Goal: Contribute content: Contribute content

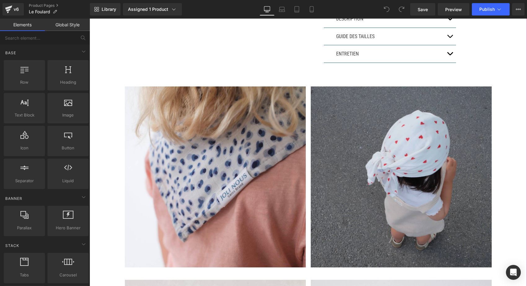
scroll to position [276, 0]
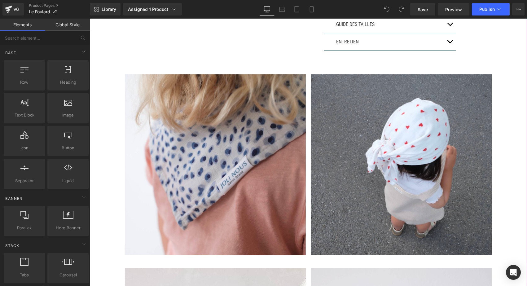
click at [306, 142] on div "Image" at bounding box center [215, 164] width 186 height 181
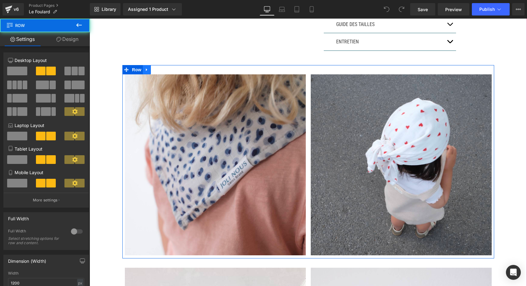
click at [147, 68] on icon at bounding box center [147, 69] width 4 height 5
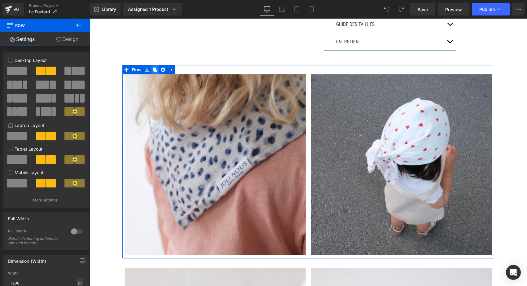
click at [155, 68] on icon at bounding box center [155, 70] width 4 height 4
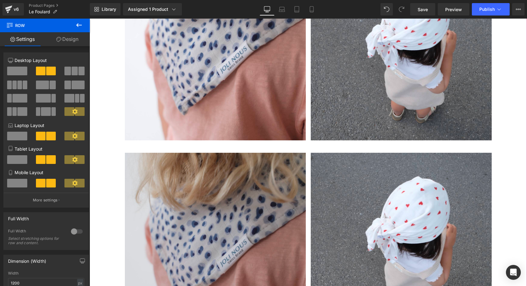
scroll to position [197, 0]
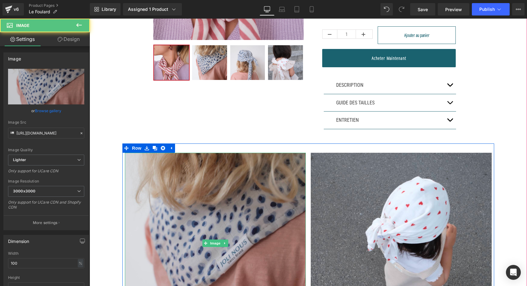
click at [229, 197] on img at bounding box center [215, 243] width 181 height 181
click at [166, 188] on img at bounding box center [215, 243] width 181 height 181
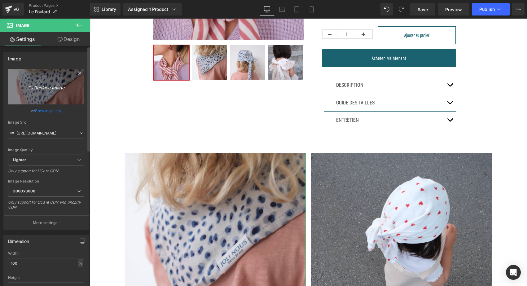
click at [32, 80] on link "Replace Image" at bounding box center [46, 87] width 76 height 36
type input "C:\fakepath\DSCF8291 2.jpg"
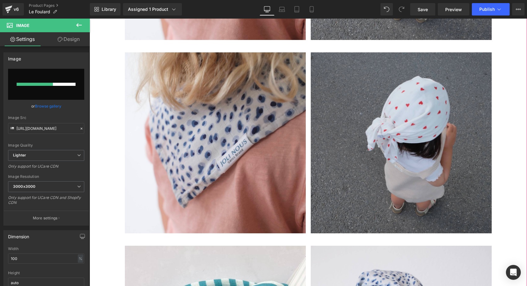
scroll to position [493, 0]
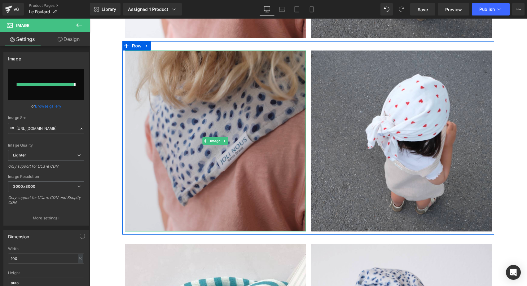
type input "https://ucarecdn.com/e67da0da-71e6-446a-952c-21e3934e6abf/-/format/auto/-/previ…"
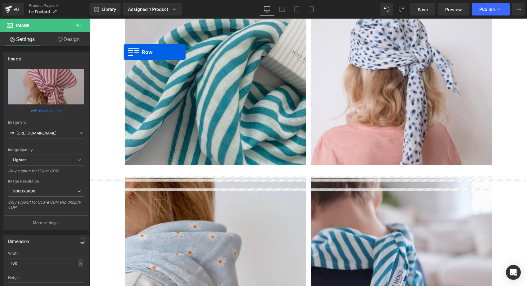
scroll to position [578, 0]
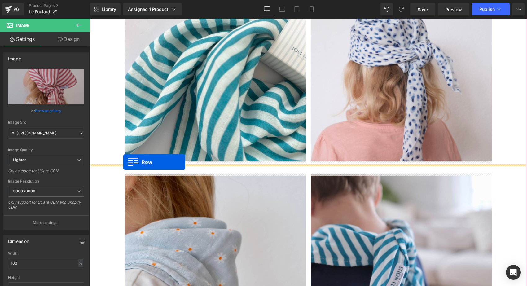
drag, startPoint x: 124, startPoint y: 45, endPoint x: 123, endPoint y: 162, distance: 117.4
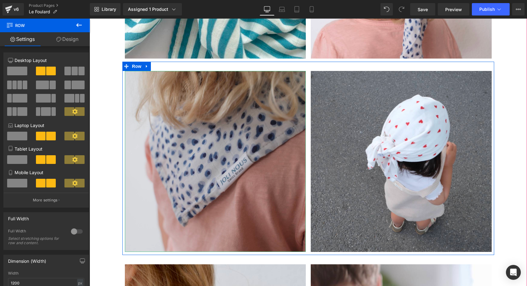
scroll to position [668, 0]
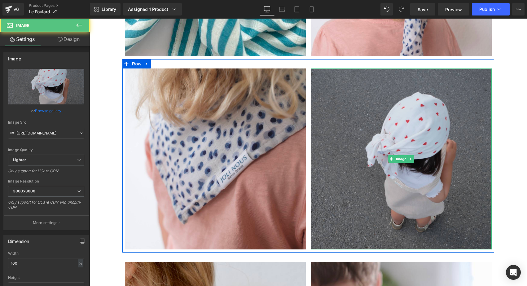
click at [378, 137] on img at bounding box center [401, 158] width 181 height 181
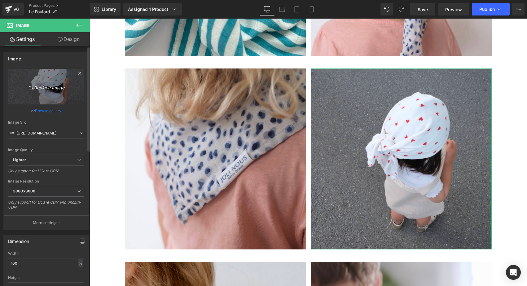
click at [40, 90] on icon "Replace Image" at bounding box center [46, 87] width 50 height 8
type input "C:\fakepath\DSCF8295.jpg"
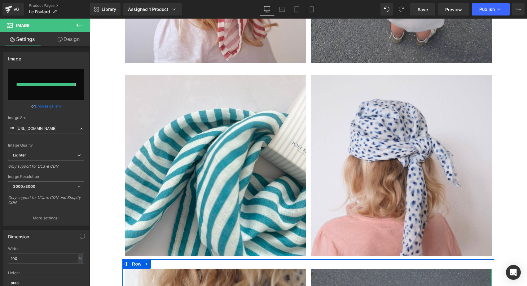
type input "https://ucarecdn.com/8a2f048a-de99-48b8-a105-068e9cc5b6c2/-/format/auto/-/previ…"
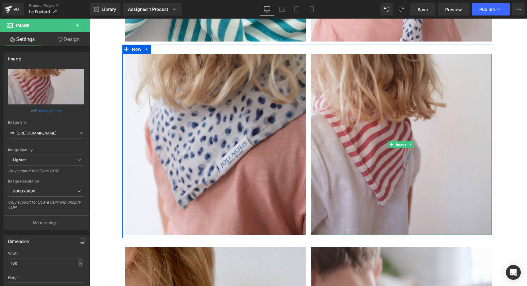
scroll to position [683, 0]
click at [379, 108] on img at bounding box center [401, 144] width 181 height 181
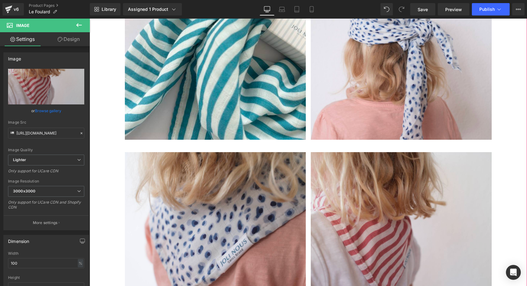
scroll to position [640, 0]
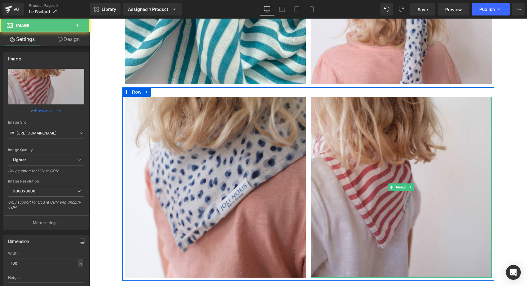
click at [380, 167] on img at bounding box center [401, 187] width 181 height 181
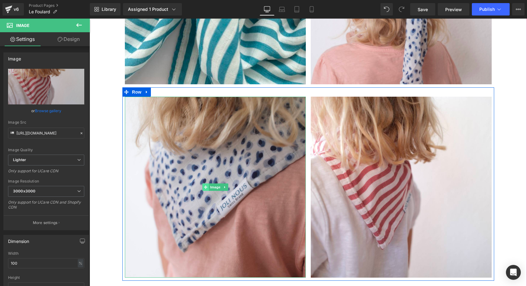
click at [205, 186] on icon at bounding box center [205, 186] width 3 height 3
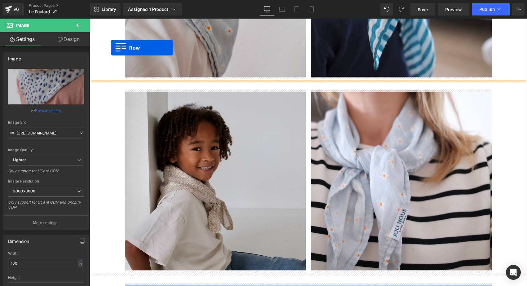
scroll to position [837, 0]
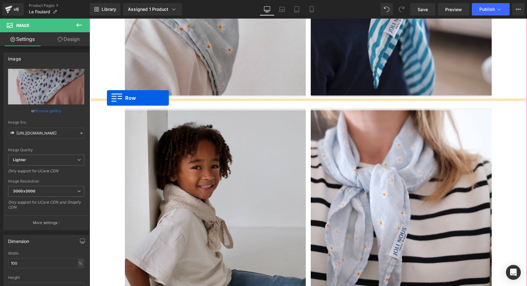
drag, startPoint x: 124, startPoint y: 90, endPoint x: 107, endPoint y: 98, distance: 19.3
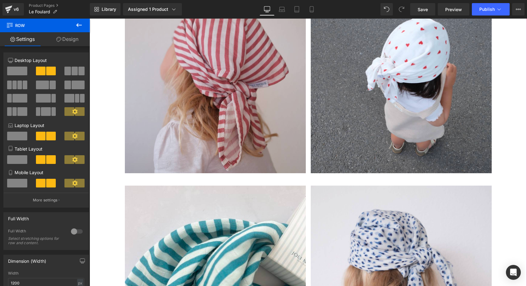
scroll to position [245, 0]
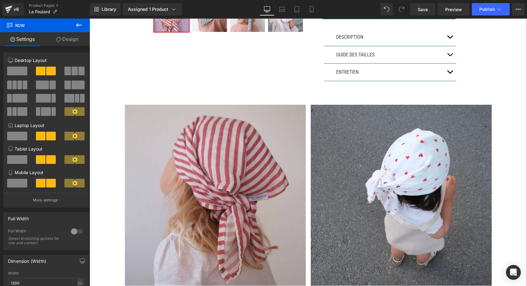
click at [224, 150] on img at bounding box center [215, 195] width 181 height 181
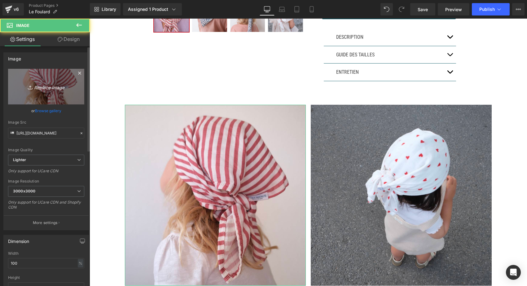
click at [62, 97] on link "Replace Image" at bounding box center [46, 87] width 76 height 36
type input "C:\fakepath\DSCF8295.jpg"
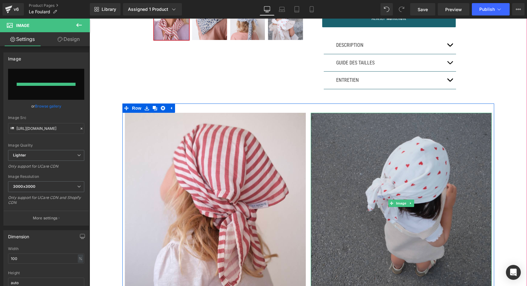
type input "https://ucarecdn.com/61f4ba35-267c-4908-808c-5ab6630ceeb1/-/format/auto/-/previ…"
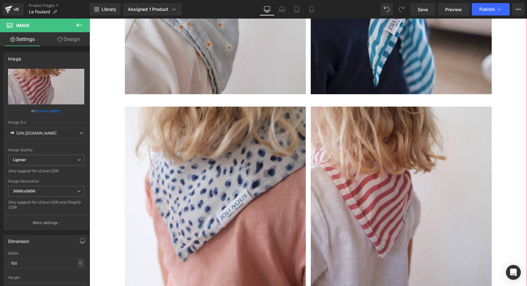
scroll to position [828, 0]
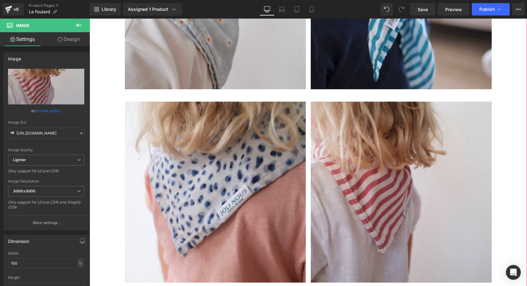
click at [379, 169] on img at bounding box center [401, 192] width 181 height 181
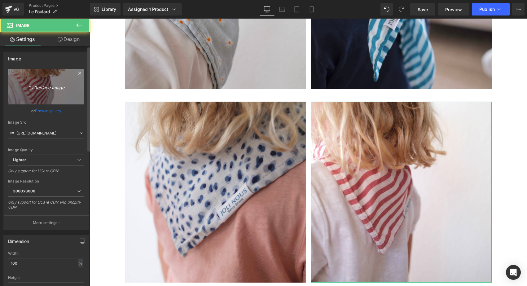
click at [59, 84] on icon "Replace Image" at bounding box center [46, 87] width 50 height 8
type input "C:\fakepath\DSCF8291 2.jpg"
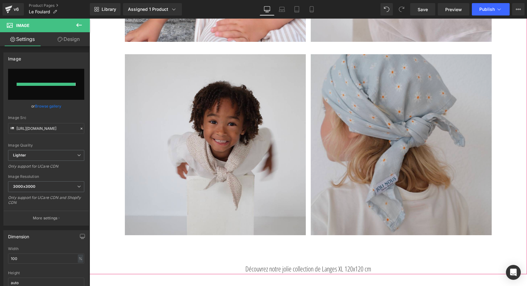
type input "https://ucarecdn.com/1a818ff7-2acf-4402-b4c7-9843eef8c7b5/-/format/auto/-/previ…"
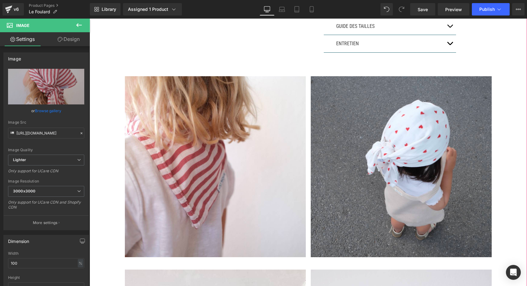
scroll to position [195, 0]
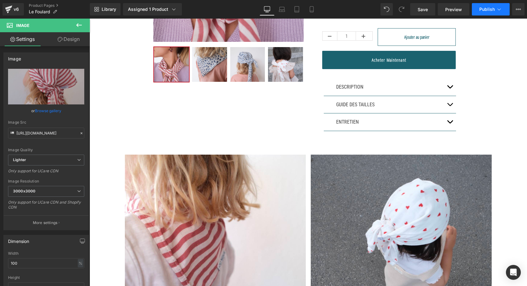
click at [487, 8] on span "Publish" at bounding box center [486, 9] width 15 height 5
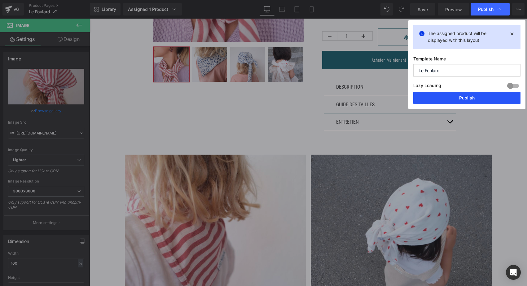
click at [462, 98] on button "Publish" at bounding box center [466, 98] width 107 height 12
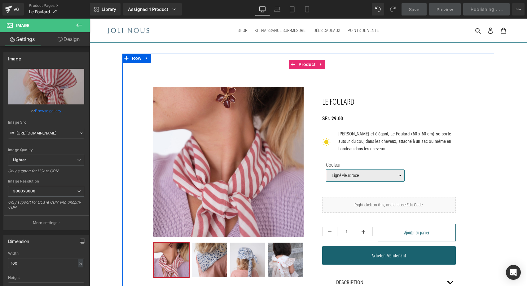
scroll to position [0, 0]
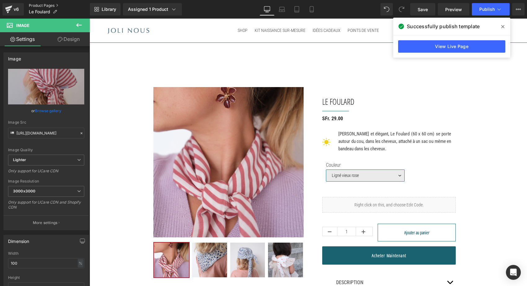
click at [41, 6] on link "Product Pages" at bounding box center [59, 5] width 61 height 5
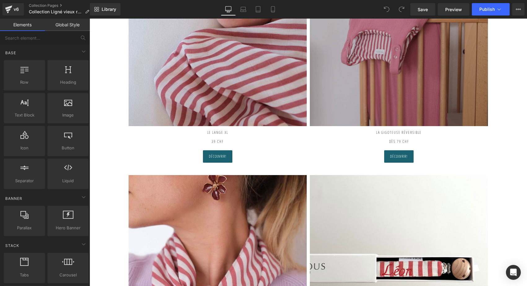
scroll to position [150, 0]
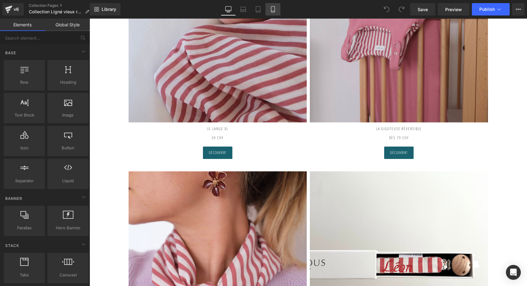
click at [271, 10] on icon at bounding box center [272, 10] width 3 height 6
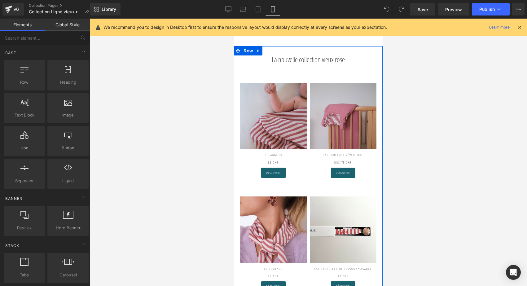
scroll to position [0, 0]
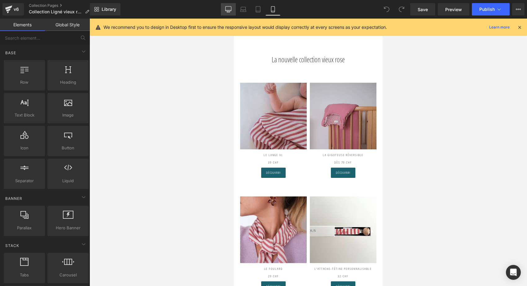
click at [229, 10] on icon at bounding box center [228, 9] width 6 height 6
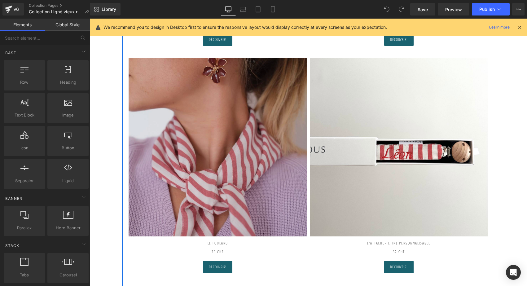
scroll to position [250, 0]
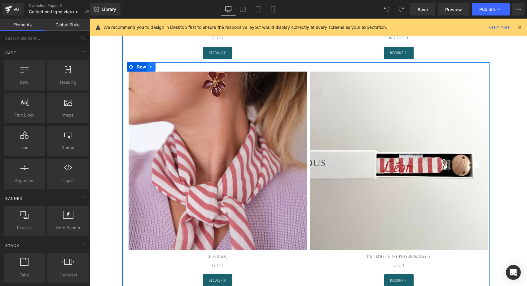
click at [151, 66] on icon at bounding box center [151, 67] width 1 height 3
click at [159, 66] on icon at bounding box center [159, 67] width 4 height 4
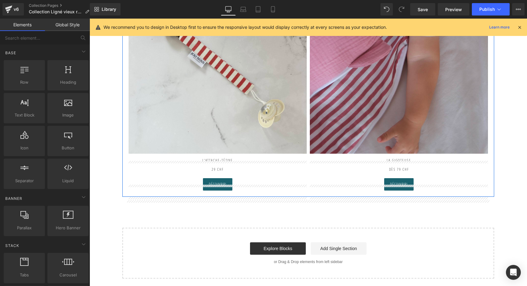
scroll to position [818, 0]
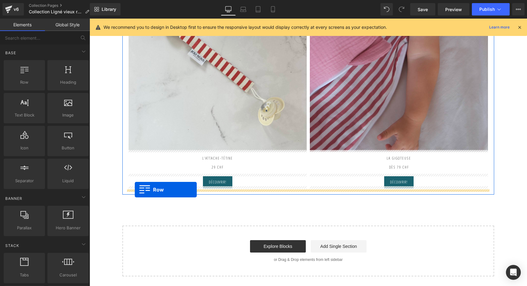
drag, startPoint x: 129, startPoint y: 51, endPoint x: 134, endPoint y: 189, distance: 138.3
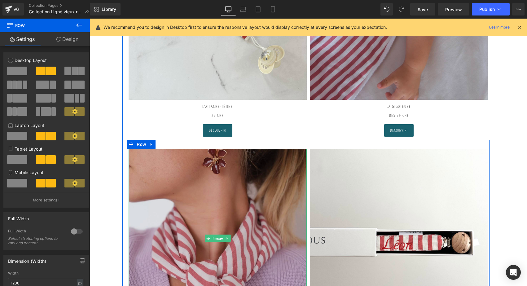
scroll to position [877, 0]
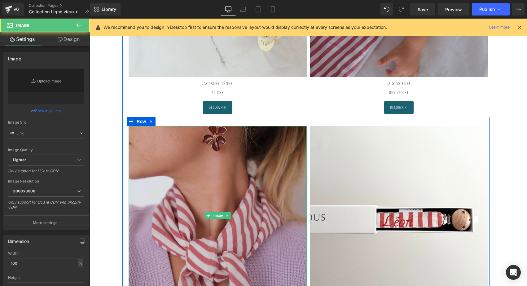
type input "[URL][DOMAIN_NAME]"
click at [224, 180] on img at bounding box center [218, 215] width 178 height 178
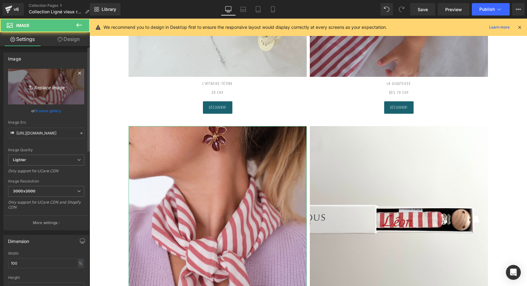
click at [65, 89] on icon "Replace Image" at bounding box center [46, 87] width 50 height 8
click at [43, 90] on link "Replace Image" at bounding box center [46, 87] width 76 height 36
type input "C:\fakepath\DSCF8291 2.jpg"
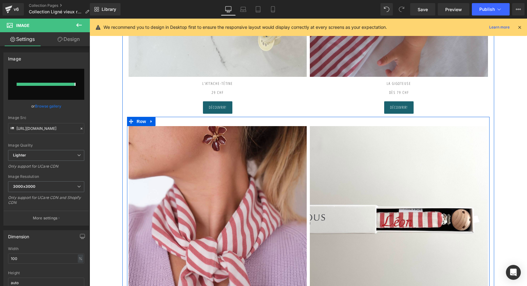
type input "[URL][DOMAIN_NAME]"
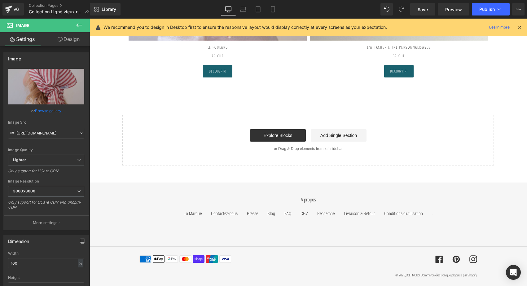
scroll to position [1067, 0]
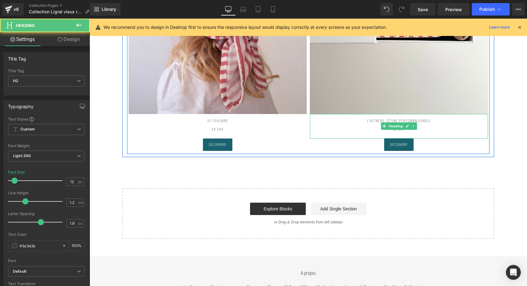
click at [397, 119] on h2 "L'Attache-tétine PERSONNALISABLE" at bounding box center [399, 120] width 178 height 13
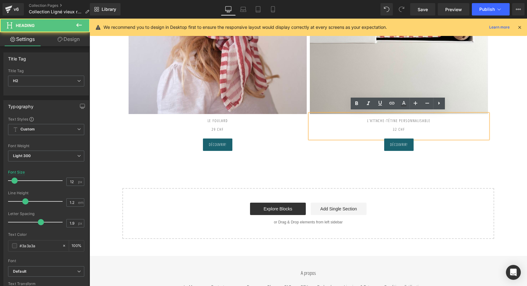
click at [397, 119] on h2 "L'Attache-tétine PERSONNALISABLE" at bounding box center [399, 120] width 178 height 13
click at [360, 117] on h2 "L'Attache-tétine PERSONNALISABLE" at bounding box center [399, 120] width 178 height 13
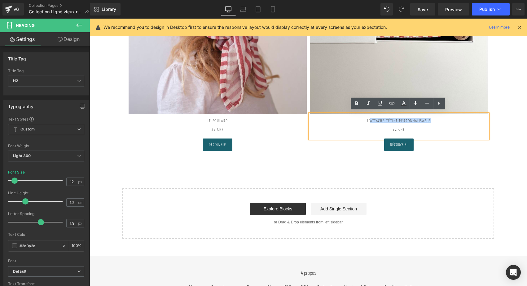
drag, startPoint x: 358, startPoint y: 118, endPoint x: 465, endPoint y: 116, distance: 106.9
click at [465, 116] on h2 "L'Attache-tétine PERSONNALISABLE" at bounding box center [399, 120] width 178 height 13
click at [453, 117] on h2 "L'Attache-tétine PERSONNALISABLE" at bounding box center [399, 120] width 178 height 13
drag, startPoint x: 443, startPoint y: 118, endPoint x: 360, endPoint y: 120, distance: 83.0
click at [360, 120] on h2 "L'Attache-tétine PERSONNALISABLE" at bounding box center [399, 120] width 178 height 13
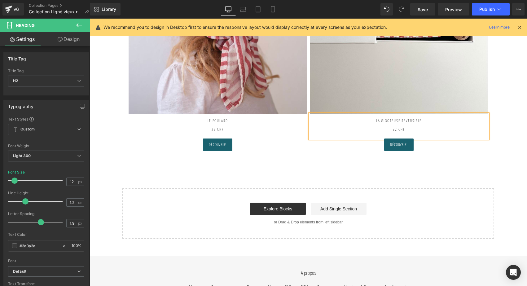
click at [396, 127] on strong "32 CHF" at bounding box center [399, 129] width 12 height 5
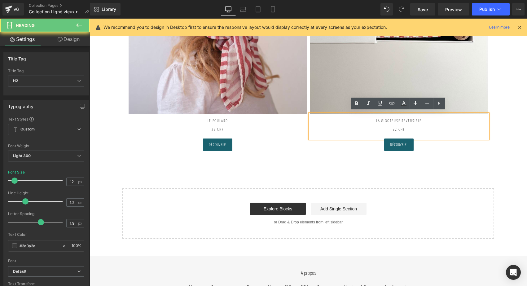
click at [393, 127] on strong "32 CHF" at bounding box center [399, 129] width 12 height 5
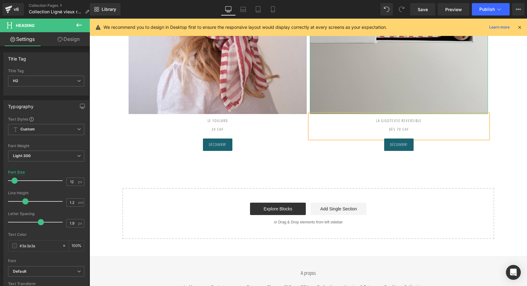
click at [426, 45] on img at bounding box center [399, 25] width 178 height 178
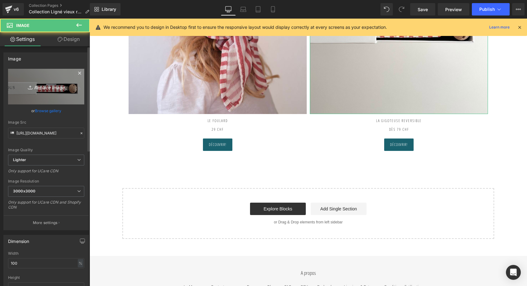
click at [64, 85] on icon "Replace Image" at bounding box center [46, 87] width 50 height 8
type input "C:\fakepath\gigoteuse-réversible-tog2-ligné-vieux-rose-blanc-oeko-tex-gots-co…"
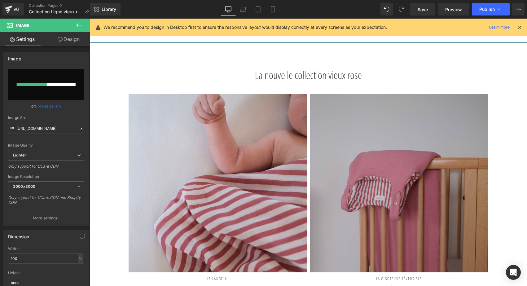
scroll to position [0, 0]
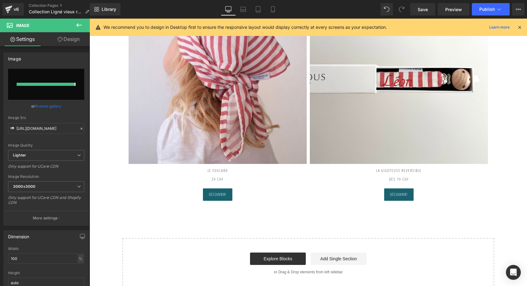
type input "[URL][DOMAIN_NAME]"
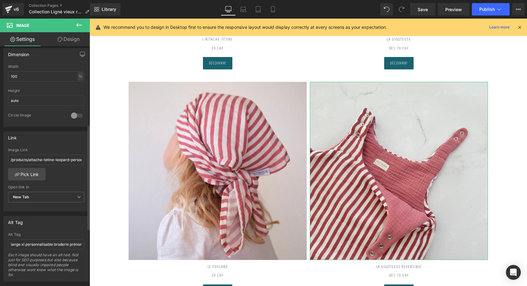
scroll to position [191, 0]
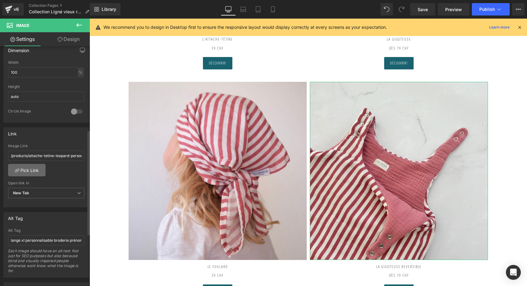
click at [34, 169] on link "Pick Link" at bounding box center [26, 170] width 37 height 12
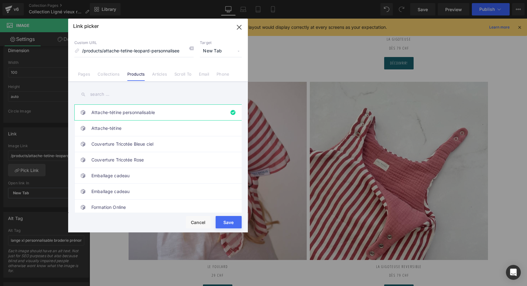
click at [109, 94] on input "text" at bounding box center [157, 94] width 167 height 14
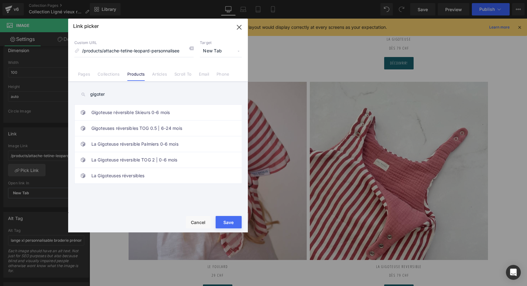
type input "gigoter"
drag, startPoint x: 109, startPoint y: 94, endPoint x: 122, endPoint y: 173, distance: 81.0
click at [122, 173] on link "La Gigoteuses réversibles" at bounding box center [159, 175] width 136 height 15
type input "/products/gigoteuse-reversible-ajustable"
click at [239, 223] on button "Save" at bounding box center [229, 222] width 26 height 12
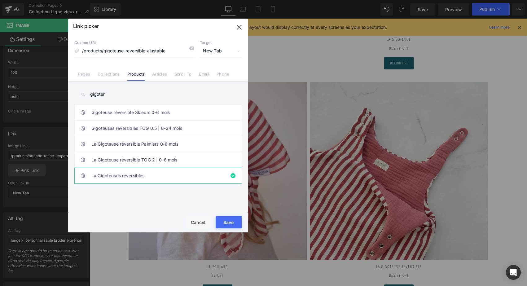
type input "/products/gigoteuse-reversible-ajustable"
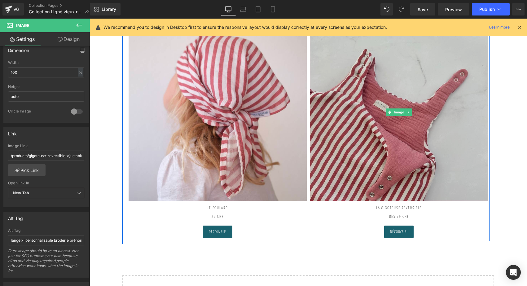
scroll to position [1061, 0]
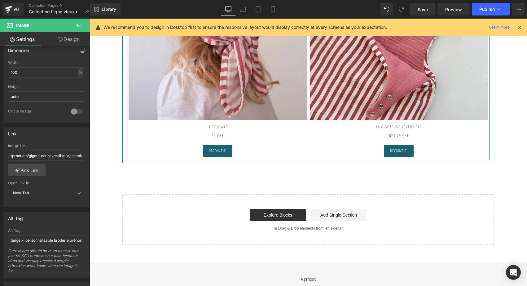
click at [398, 145] on div "Découvrir! Button" at bounding box center [399, 151] width 178 height 12
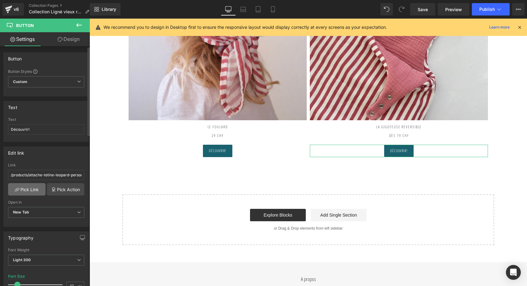
click at [27, 188] on link "Pick Link" at bounding box center [26, 189] width 37 height 12
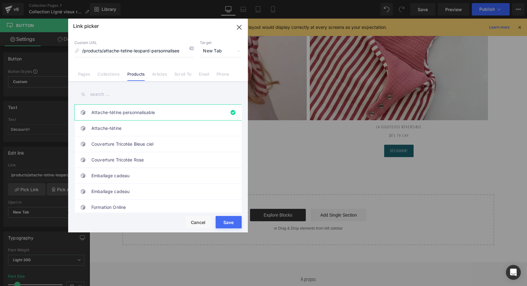
click at [104, 95] on input "text" at bounding box center [157, 94] width 167 height 14
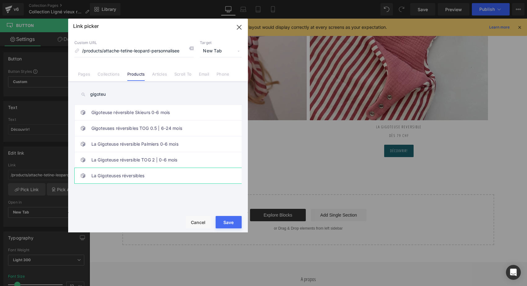
type input "gigoteu"
click at [128, 177] on link "La Gigoteuses réversibles" at bounding box center [159, 175] width 136 height 15
type input "/products/gigoteuse-reversible-ajustable"
click at [235, 223] on button "Save" at bounding box center [229, 222] width 26 height 12
type input "/products/gigoteuse-reversible-ajustable"
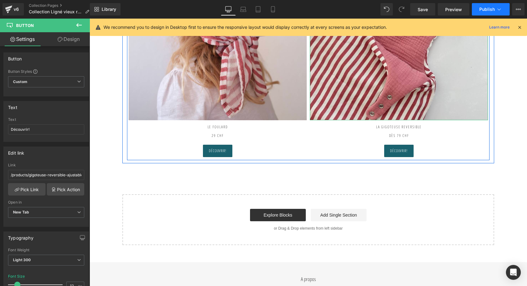
click at [488, 8] on span "Publish" at bounding box center [486, 9] width 15 height 5
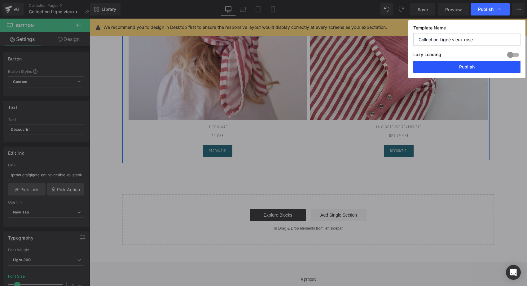
click at [465, 68] on button "Publish" at bounding box center [466, 67] width 107 height 12
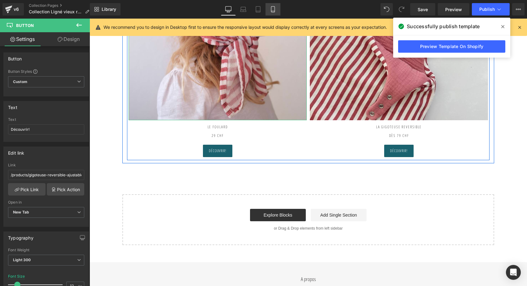
click at [271, 7] on icon at bounding box center [272, 10] width 3 height 6
type input "10"
type input "100"
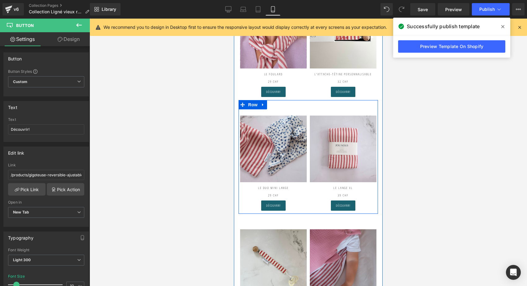
scroll to position [195, 0]
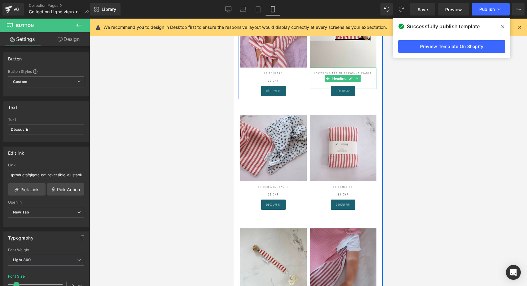
click at [343, 69] on h2 "L'Attache-tétine PERSONNALISABLE" at bounding box center [343, 73] width 67 height 11
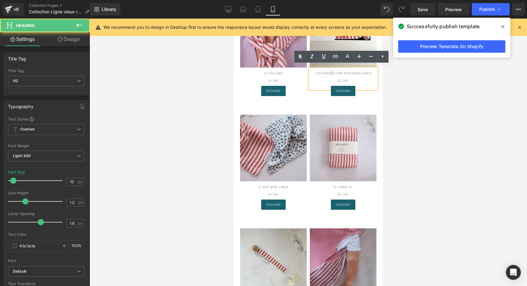
click at [343, 69] on h2 "L'Attache-tétine PERSONNALISABLE" at bounding box center [343, 73] width 67 height 11
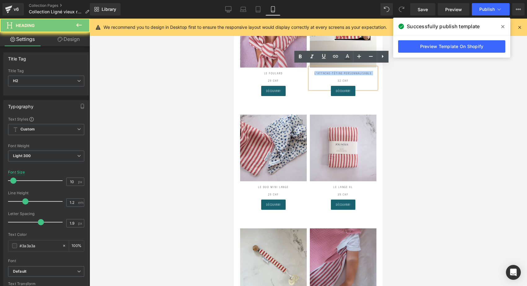
click at [343, 69] on h2 "L'Attache-tétine PERSONNALISABLE" at bounding box center [343, 73] width 67 height 11
click at [359, 73] on h2 "L'Attache-tétine PERSONNALISABLE" at bounding box center [343, 73] width 67 height 11
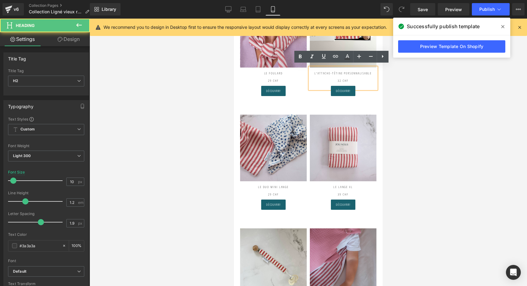
click at [391, 78] on div at bounding box center [308, 152] width 437 height 267
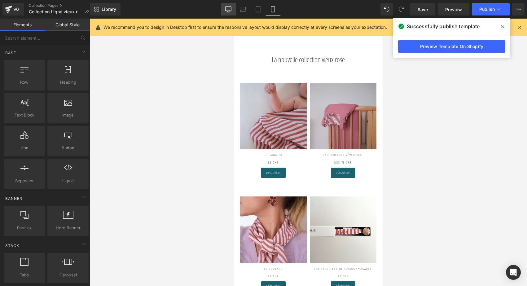
scroll to position [0, 0]
click at [231, 10] on icon at bounding box center [228, 9] width 6 height 6
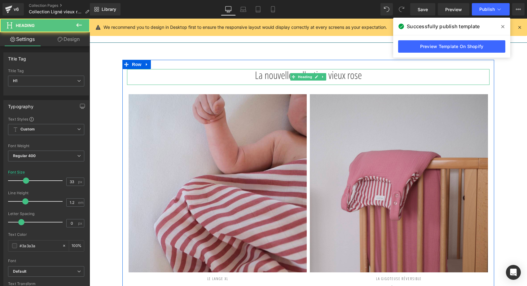
click at [335, 75] on h1 "La nouvelle collection vieux rose" at bounding box center [308, 75] width 362 height 12
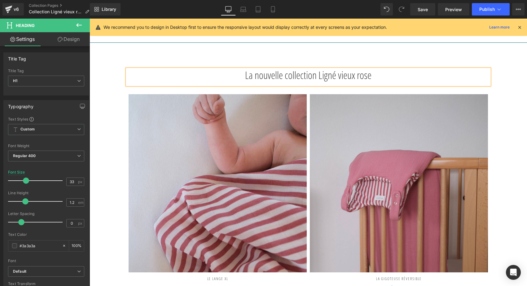
click at [319, 73] on h1 "La nouvelle collection Ligné vieux rose" at bounding box center [308, 75] width 362 height 12
click at [386, 72] on h1 "La nouvelle collection "Ligné vieux rose" at bounding box center [308, 75] width 362 height 12
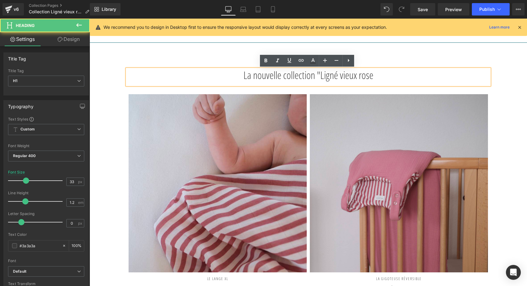
click at [399, 74] on h1 "La nouvelle collection "Ligné vieux rose" at bounding box center [308, 75] width 362 height 12
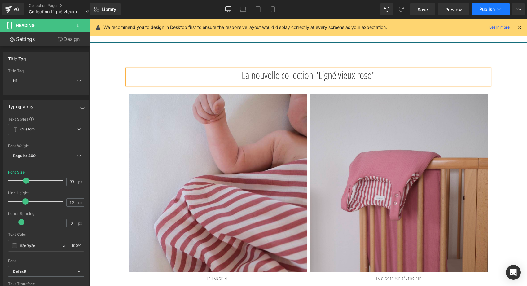
click at [485, 8] on span "Publish" at bounding box center [486, 9] width 15 height 5
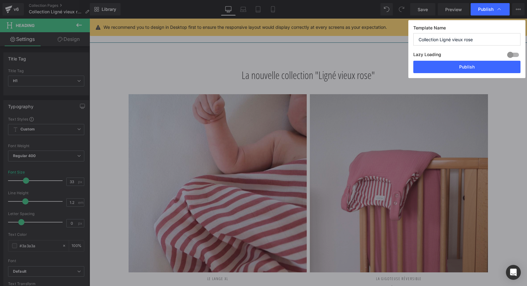
click at [466, 58] on div "Lazy Loading Build Upgrade plan to unlock" at bounding box center [466, 55] width 107 height 10
click at [460, 65] on button "Publish" at bounding box center [466, 67] width 107 height 12
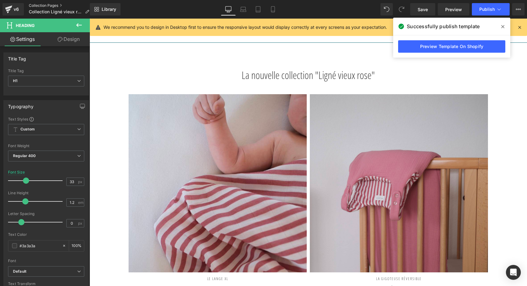
click at [44, 6] on link "Collection Pages" at bounding box center [61, 5] width 65 height 5
